Goal: Transaction & Acquisition: Obtain resource

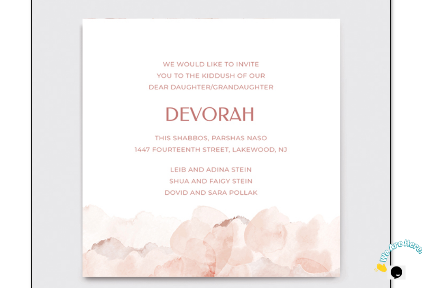
scroll to position [314, 0]
click at [257, 111] on img at bounding box center [211, 147] width 360 height 360
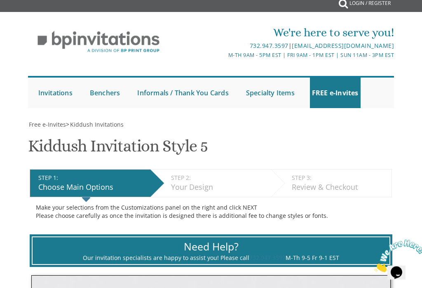
scroll to position [0, 0]
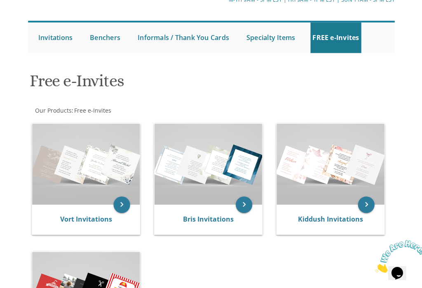
scroll to position [63, 0]
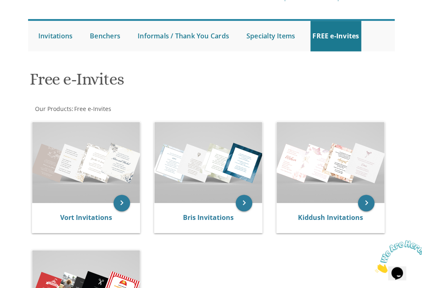
click at [346, 165] on img at bounding box center [330, 162] width 108 height 81
click at [367, 194] on icon "keyboard_arrow_right" at bounding box center [366, 202] width 17 height 17
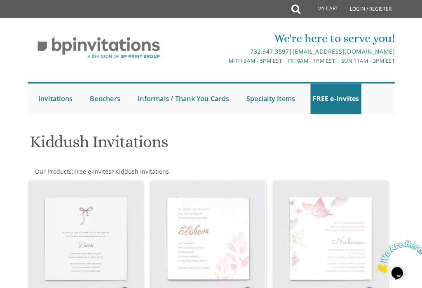
click at [89, 227] on img at bounding box center [86, 238] width 114 height 114
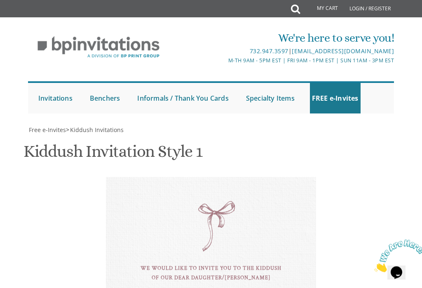
scroll to position [285, 0]
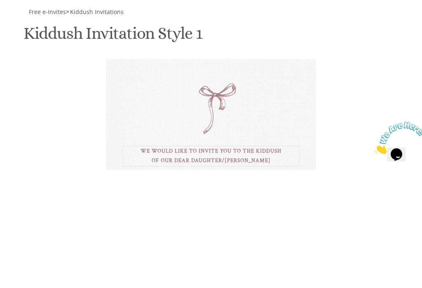
type textarea "we would like to invite you our kiddush to celebrate our 75th birthdays"
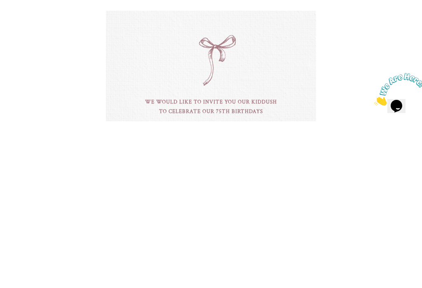
type textarea "D"
type textarea "[PERSON_NAME] & [PERSON_NAME]"
type textarea "this"
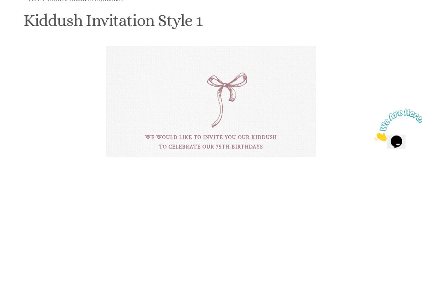
scroll to position [358, 0]
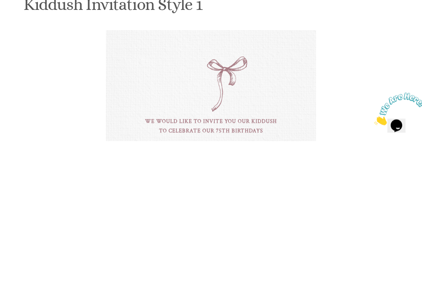
type textarea "UHC Shabbat [DATE]"
type textarea "Tzvi"
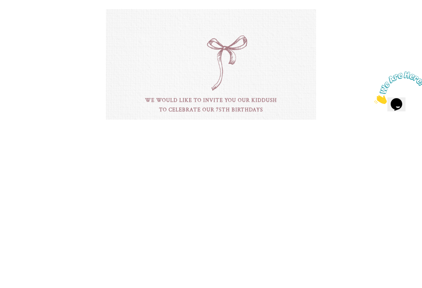
type textarea "We do hope you can join us. RSVP so we know how many cakes to order !"
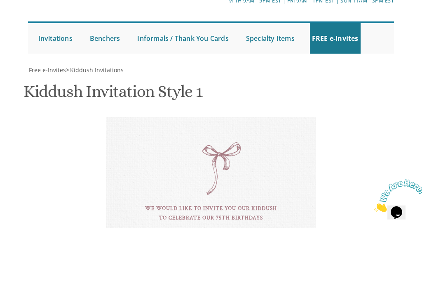
scroll to position [414, 0]
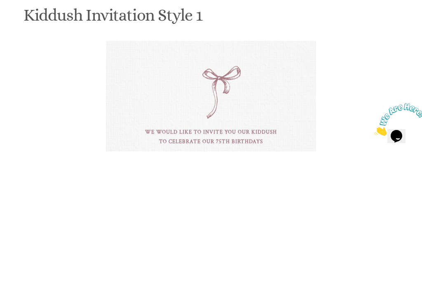
type input "susansmaje@googlemail.com"
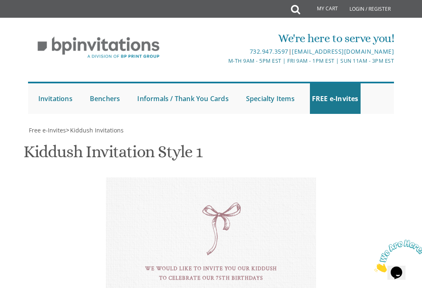
scroll to position [563, 0]
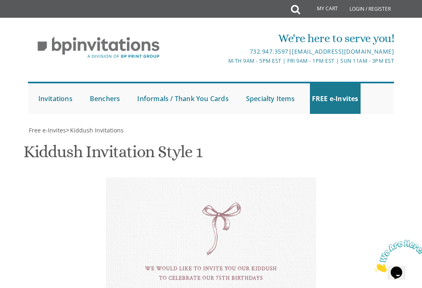
select select "40px"
